Goal: Transaction & Acquisition: Purchase product/service

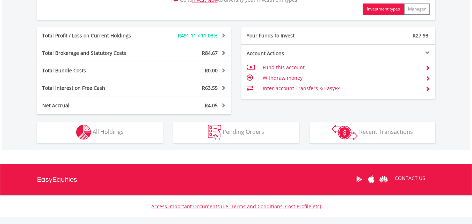
scroll to position [409, 0]
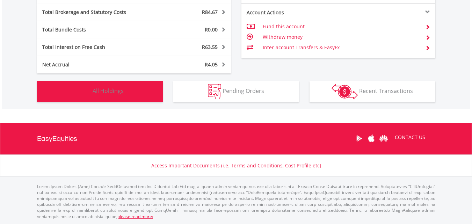
click at [98, 92] on span "All Holdings" at bounding box center [108, 91] width 31 height 8
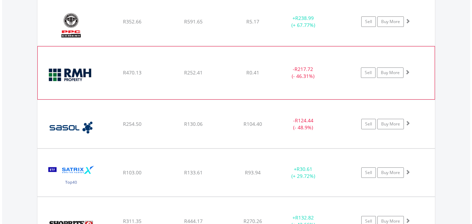
scroll to position [1145, 0]
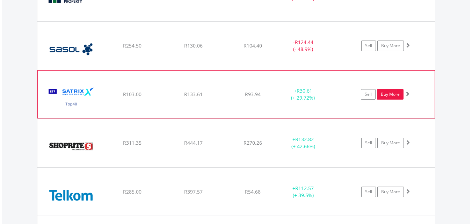
click at [391, 94] on link "Buy More" at bounding box center [390, 94] width 27 height 10
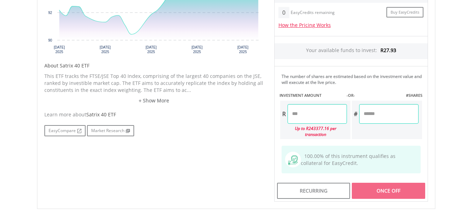
scroll to position [306, 0]
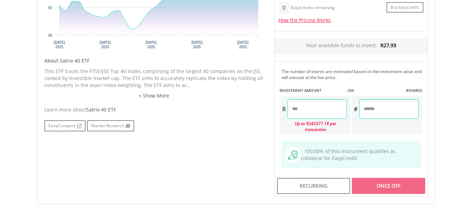
click at [306, 111] on input "number" at bounding box center [317, 109] width 59 height 20
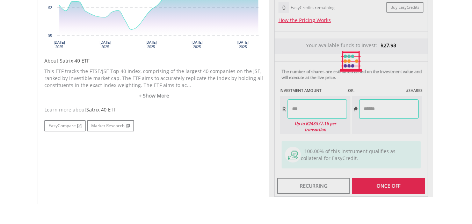
type input "******"
click at [356, 126] on div "Last Updated Price: 15-min. Delay* Price Update Cost: 2 Credits Request A Price…" at bounding box center [351, 62] width 164 height 272
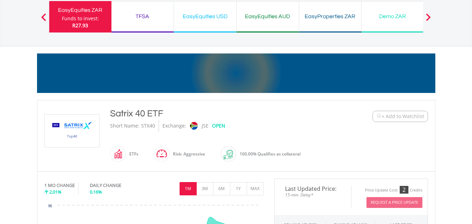
scroll to position [0, 0]
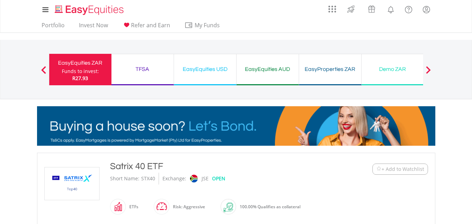
click at [89, 69] on div "Funds to invest:" at bounding box center [80, 71] width 37 height 7
click at [218, 69] on div "EasyEquities USD" at bounding box center [205, 69] width 54 height 10
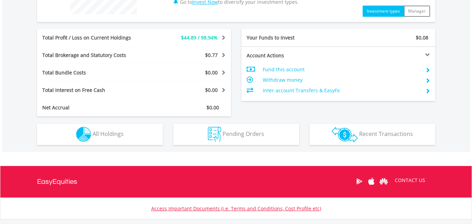
scroll to position [332, 0]
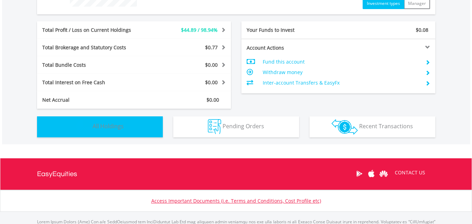
click at [97, 125] on span "All Holdings" at bounding box center [108, 126] width 31 height 8
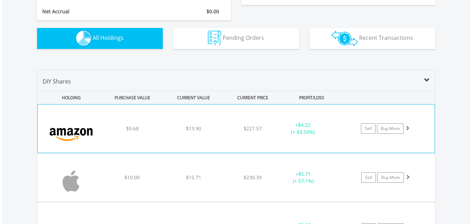
scroll to position [385, 0]
